Goal: Information Seeking & Learning: Find specific fact

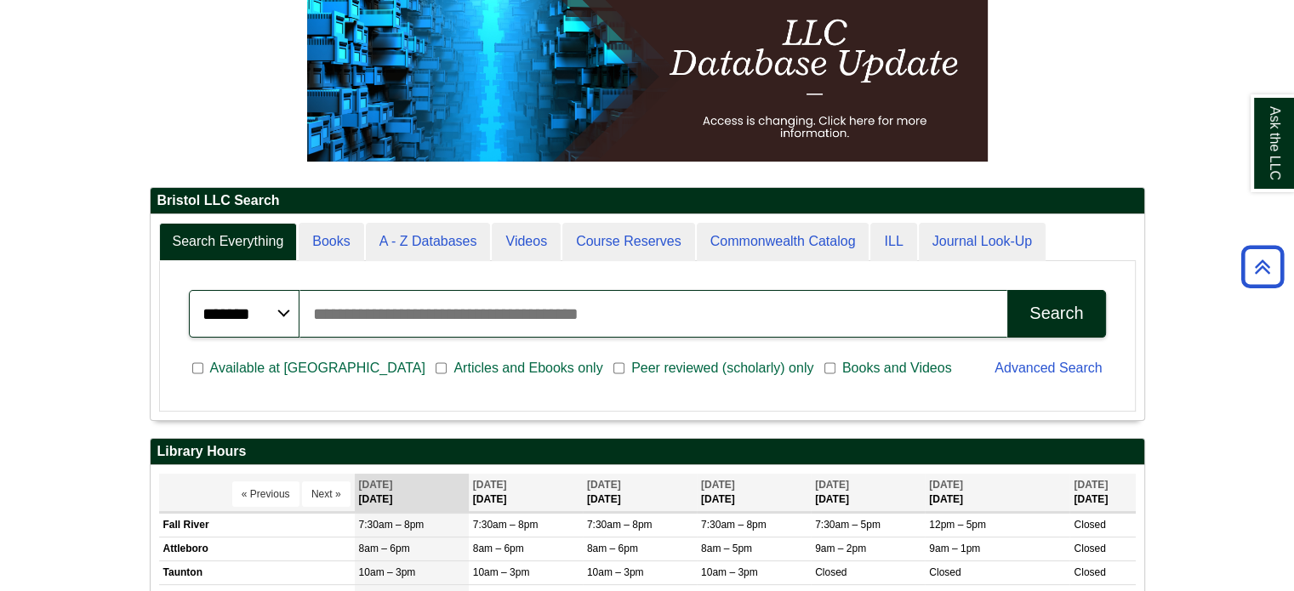
scroll to position [204, 994]
click at [437, 317] on input "Search articles, books, journals & more" at bounding box center [654, 314] width 709 height 48
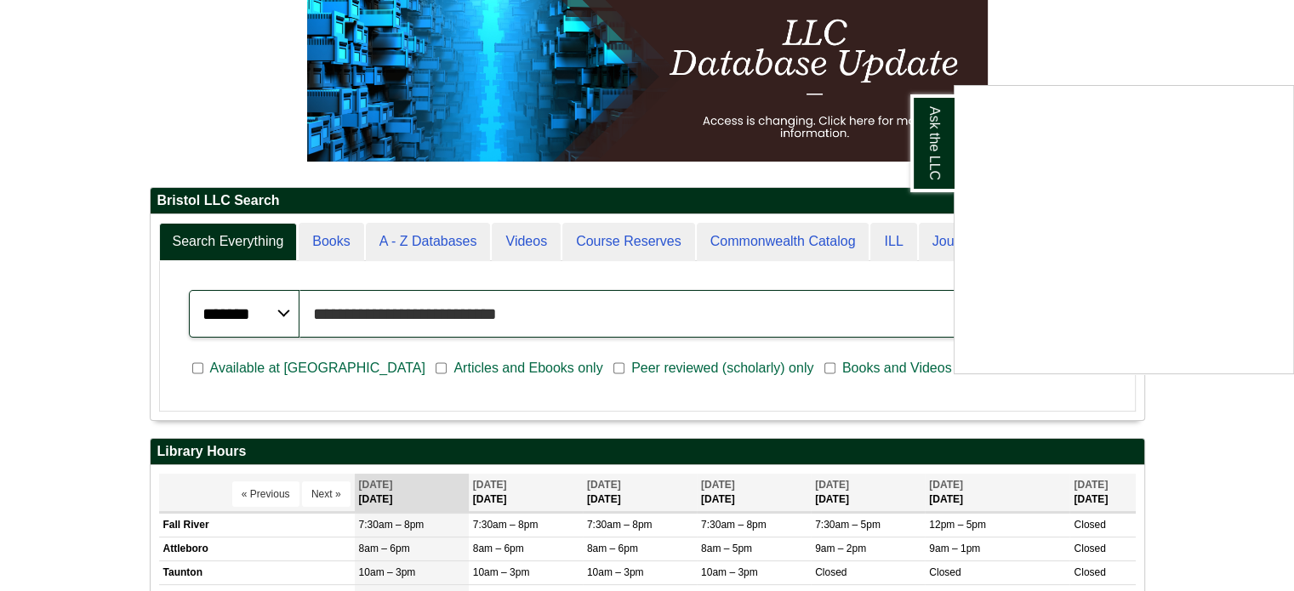
click at [1007, 290] on button "Search" at bounding box center [1056, 314] width 98 height 48
drag, startPoint x: 551, startPoint y: 306, endPoint x: 259, endPoint y: 309, distance: 292.7
click at [259, 309] on div "Ask the LLC" at bounding box center [647, 295] width 1294 height 591
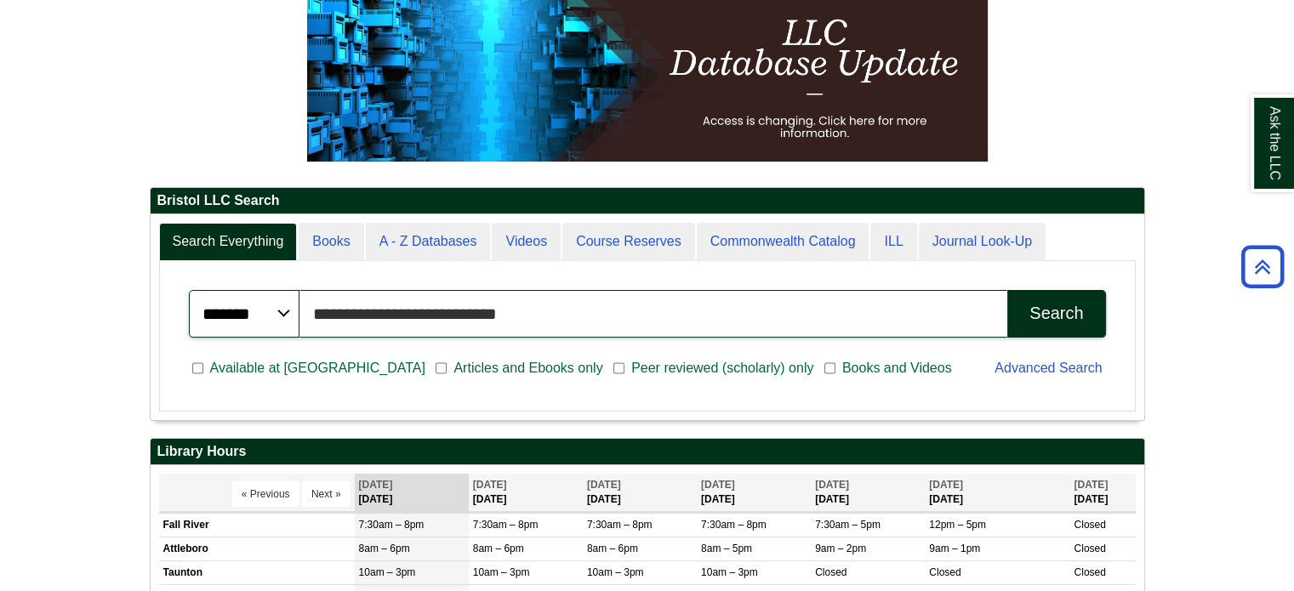
drag, startPoint x: 593, startPoint y: 315, endPoint x: 252, endPoint y: 307, distance: 341.3
click at [252, 307] on div "**********" at bounding box center [647, 314] width 917 height 48
type input "*"
click at [1007, 290] on button "Search" at bounding box center [1056, 314] width 98 height 48
drag, startPoint x: 721, startPoint y: 309, endPoint x: 78, endPoint y: 309, distance: 642.4
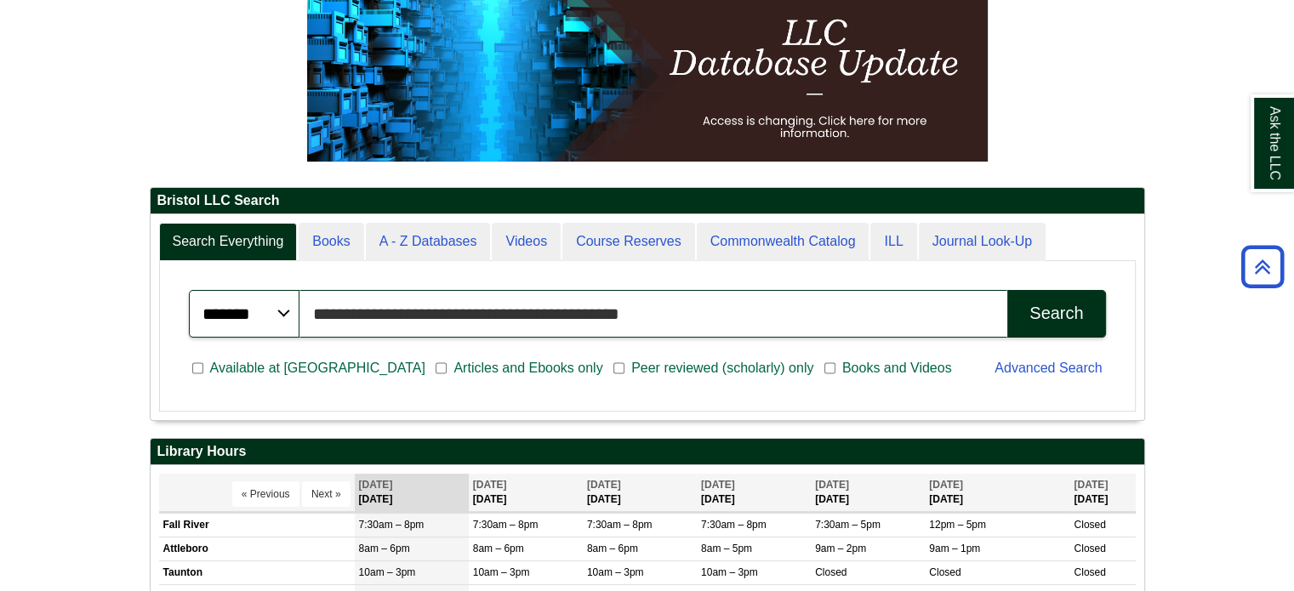
click at [78, 309] on body "Skip to Main Content Toggle navigation Home Access Services Access Services Pol…" at bounding box center [647, 341] width 1294 height 1193
type input "**********"
click at [1007, 290] on button "Search" at bounding box center [1056, 314] width 98 height 48
